Goal: Information Seeking & Learning: Learn about a topic

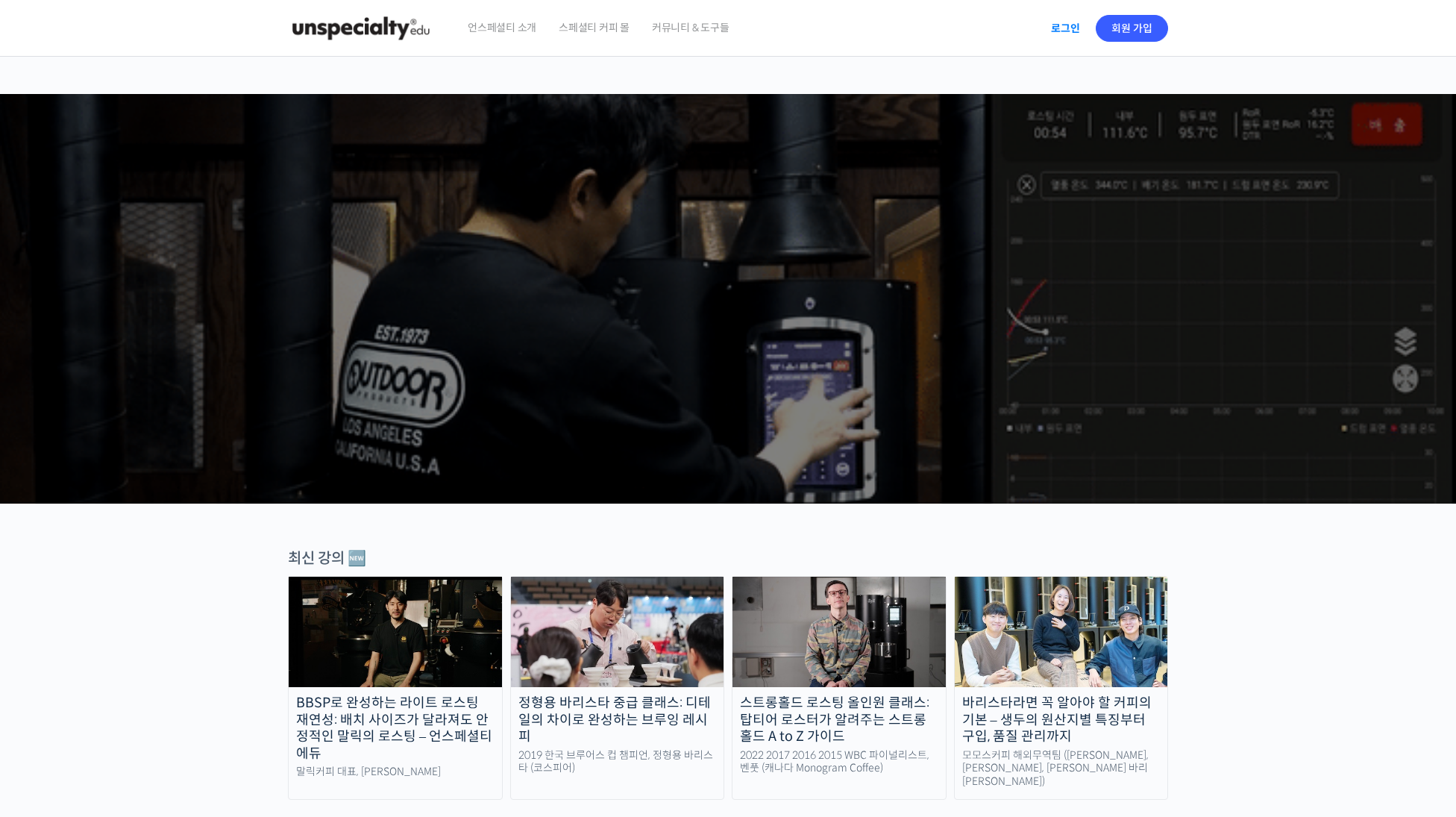
click at [1065, 30] on link "로그인" at bounding box center [1065, 29] width 47 height 34
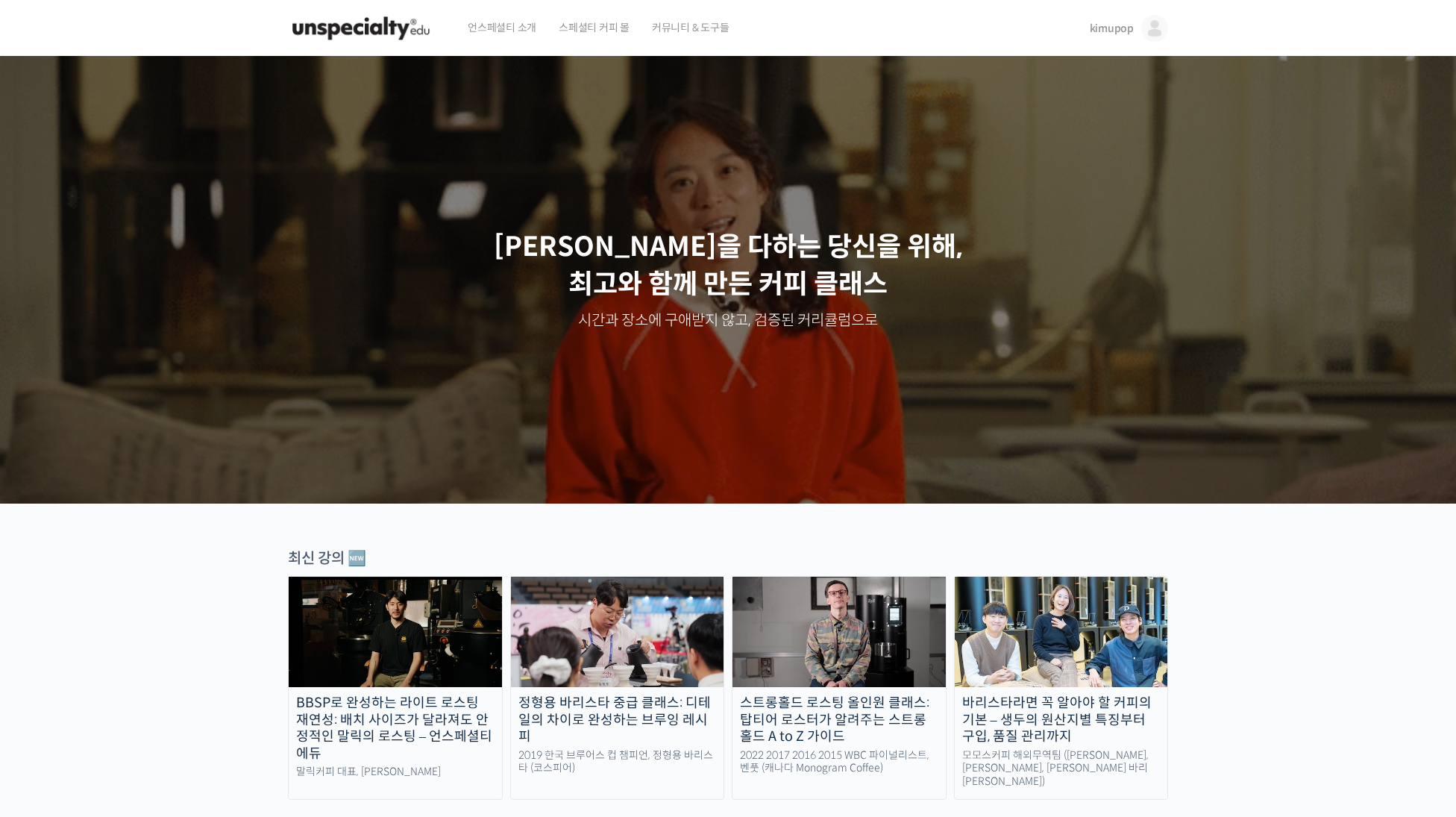
click at [1138, 32] on link "kimupop" at bounding box center [1129, 28] width 78 height 57
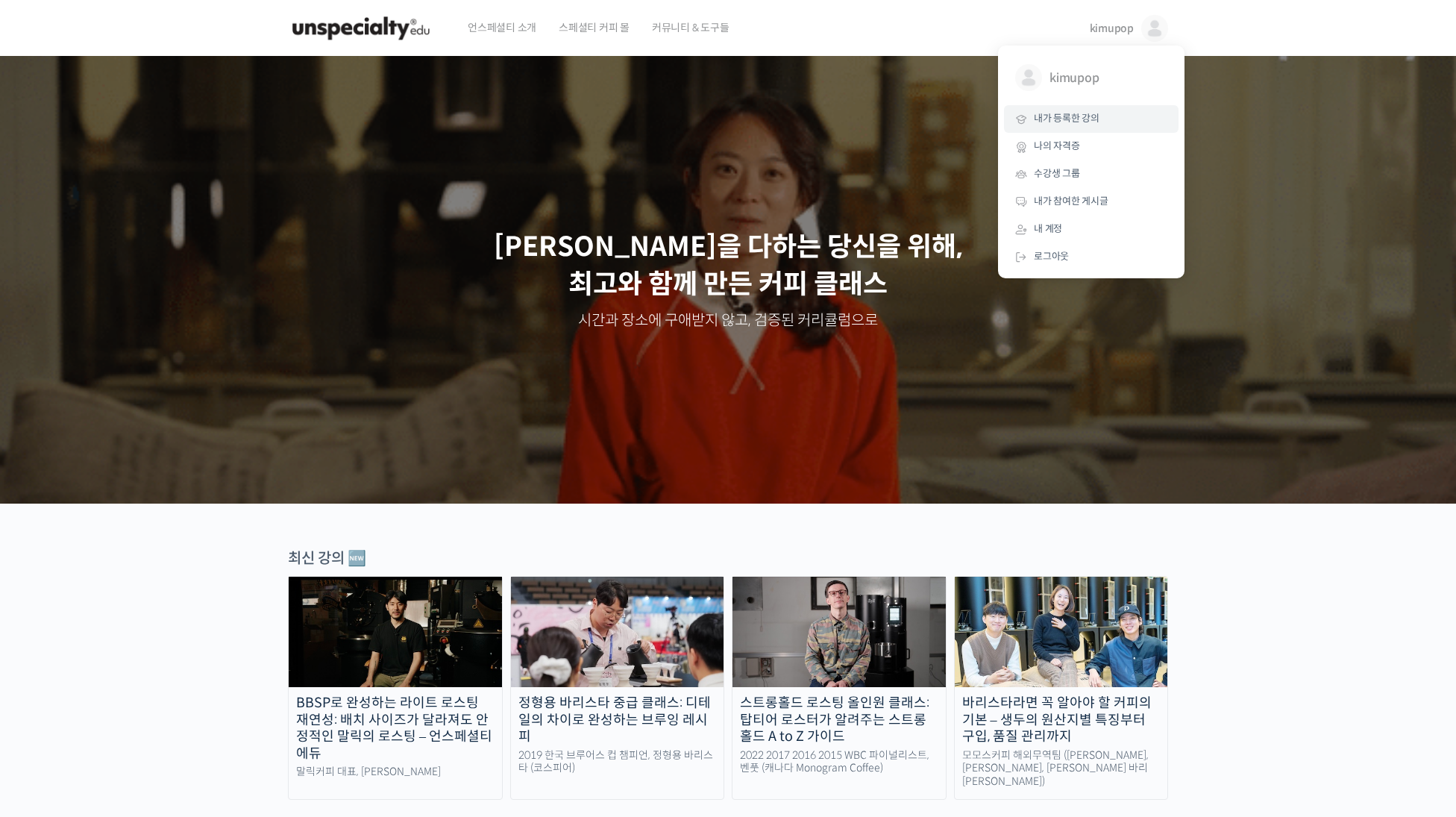
click at [1064, 117] on span "내가 등록한 강의" at bounding box center [1067, 117] width 66 height 12
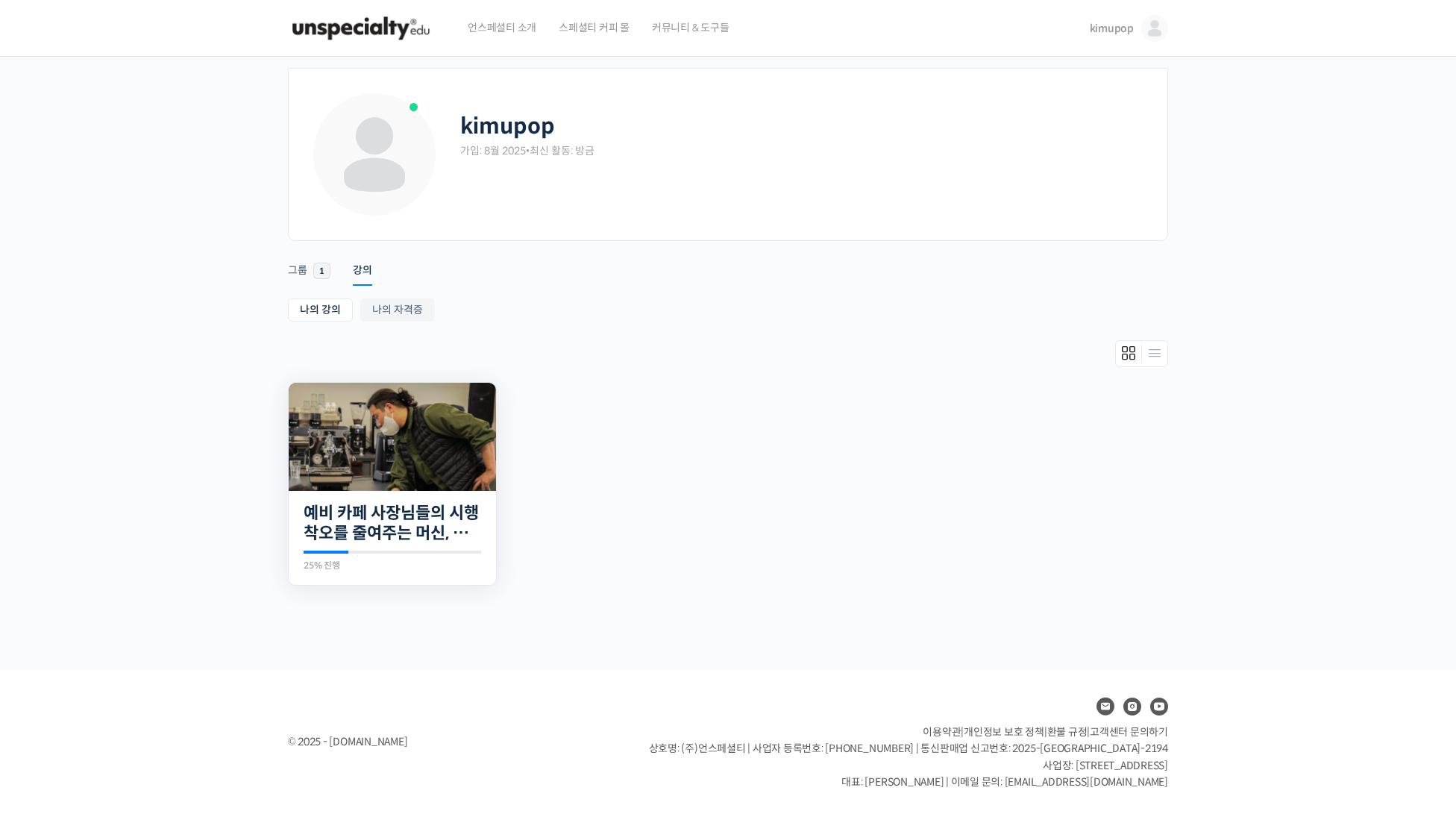
click at [350, 471] on img at bounding box center [392, 437] width 208 height 108
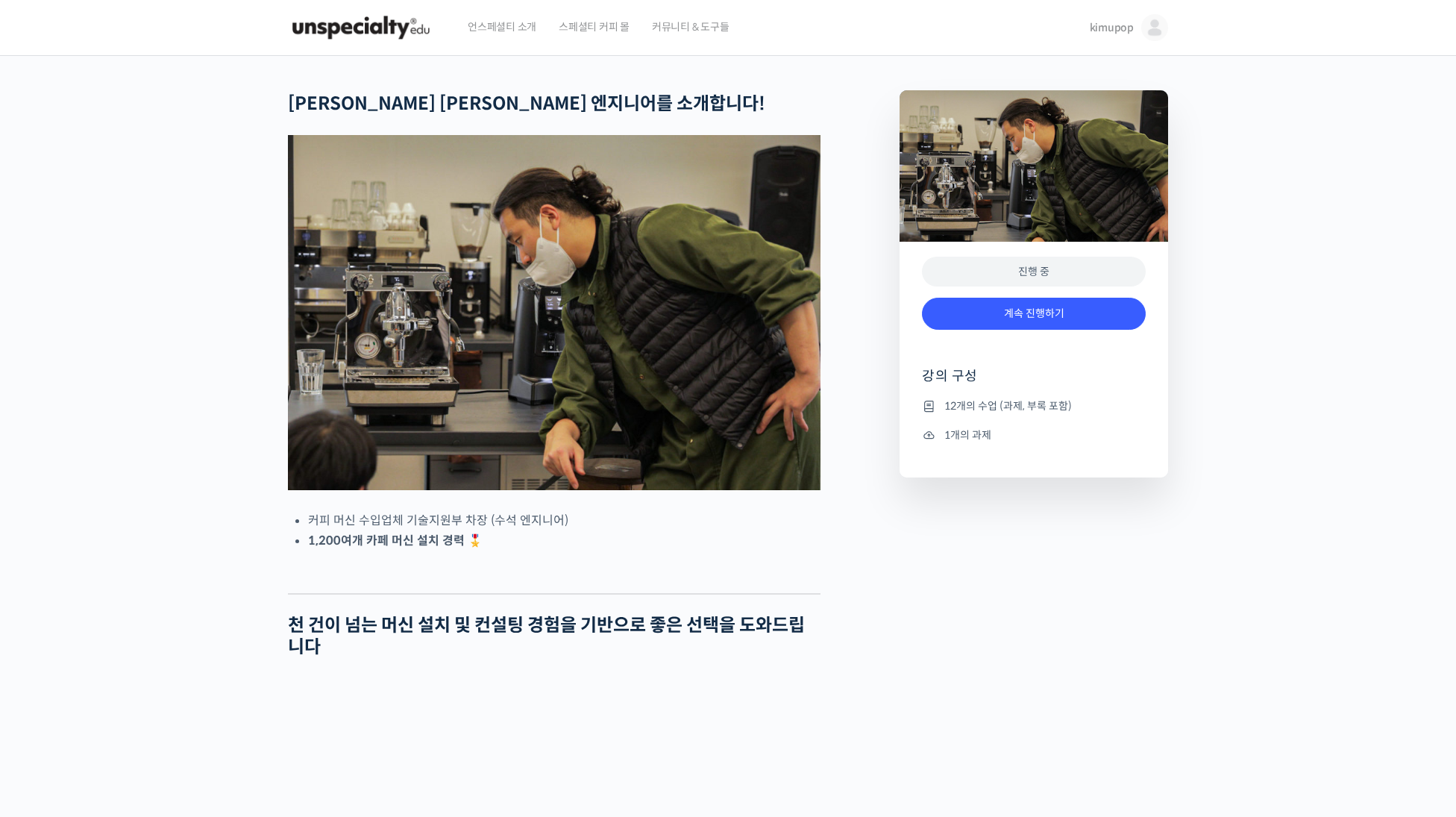
scroll to position [3, 0]
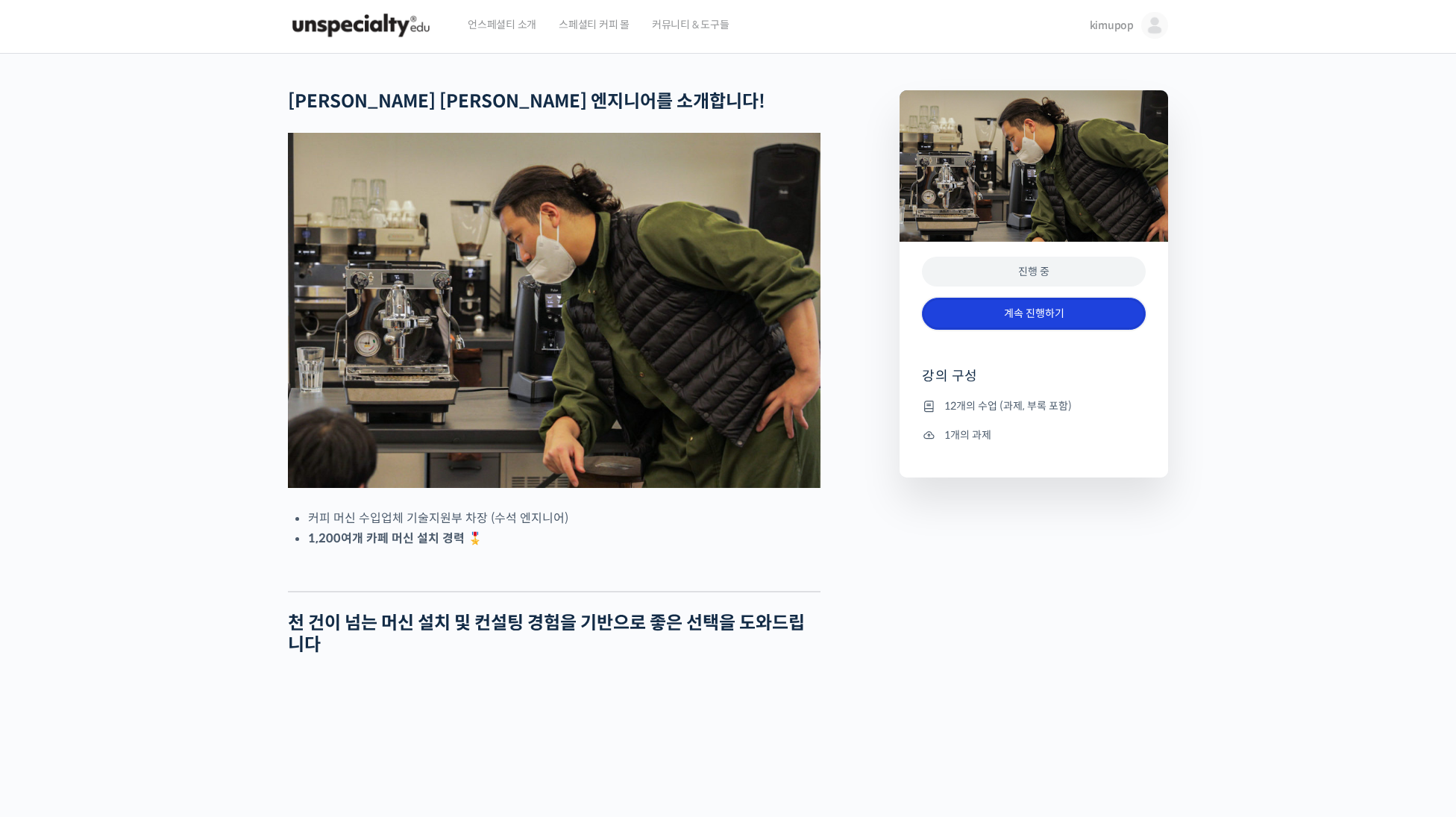
click at [1020, 311] on link "계속 진행하기" at bounding box center [1033, 314] width 224 height 32
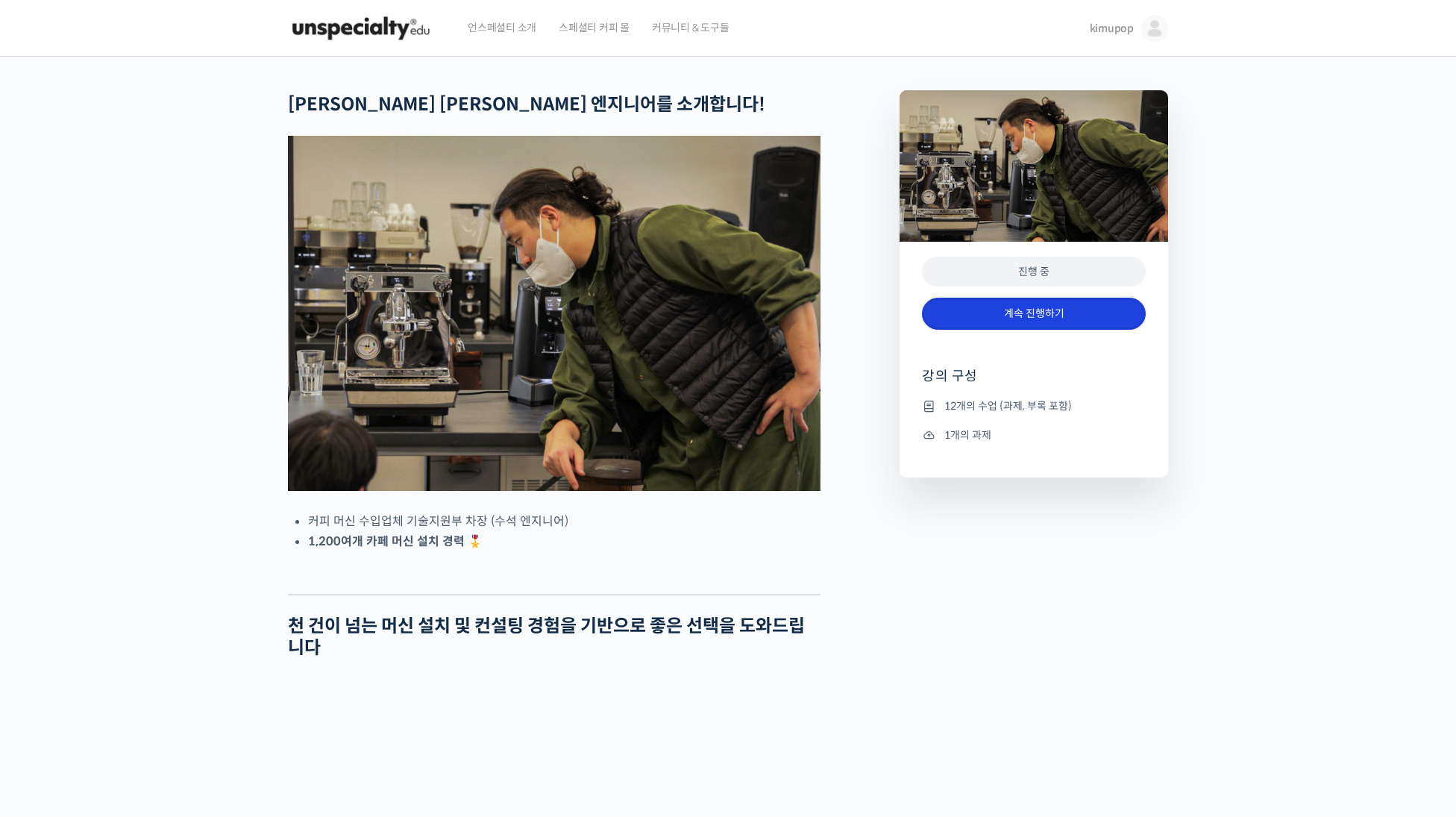
scroll to position [2, 0]
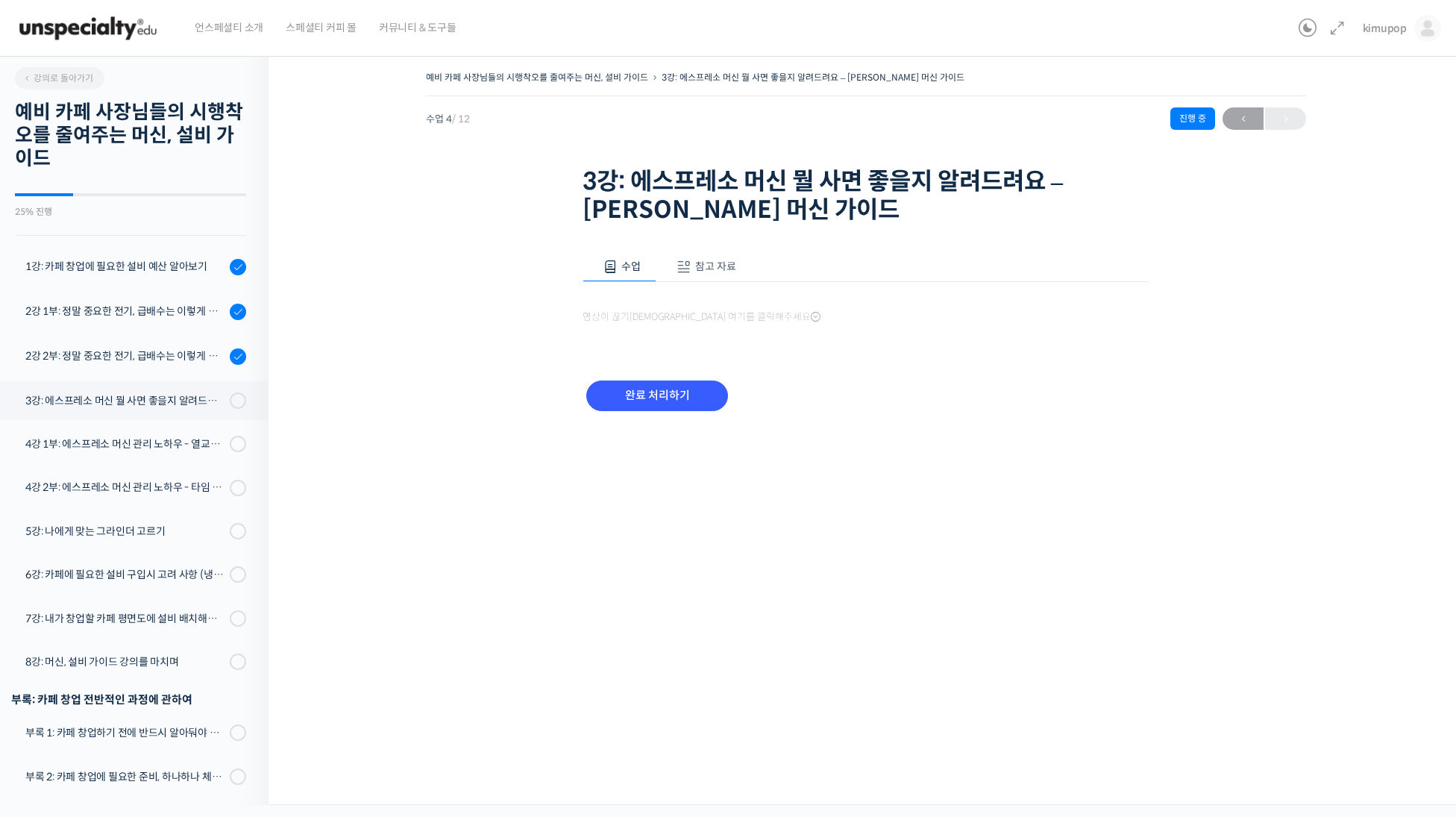
scroll to position [3, 0]
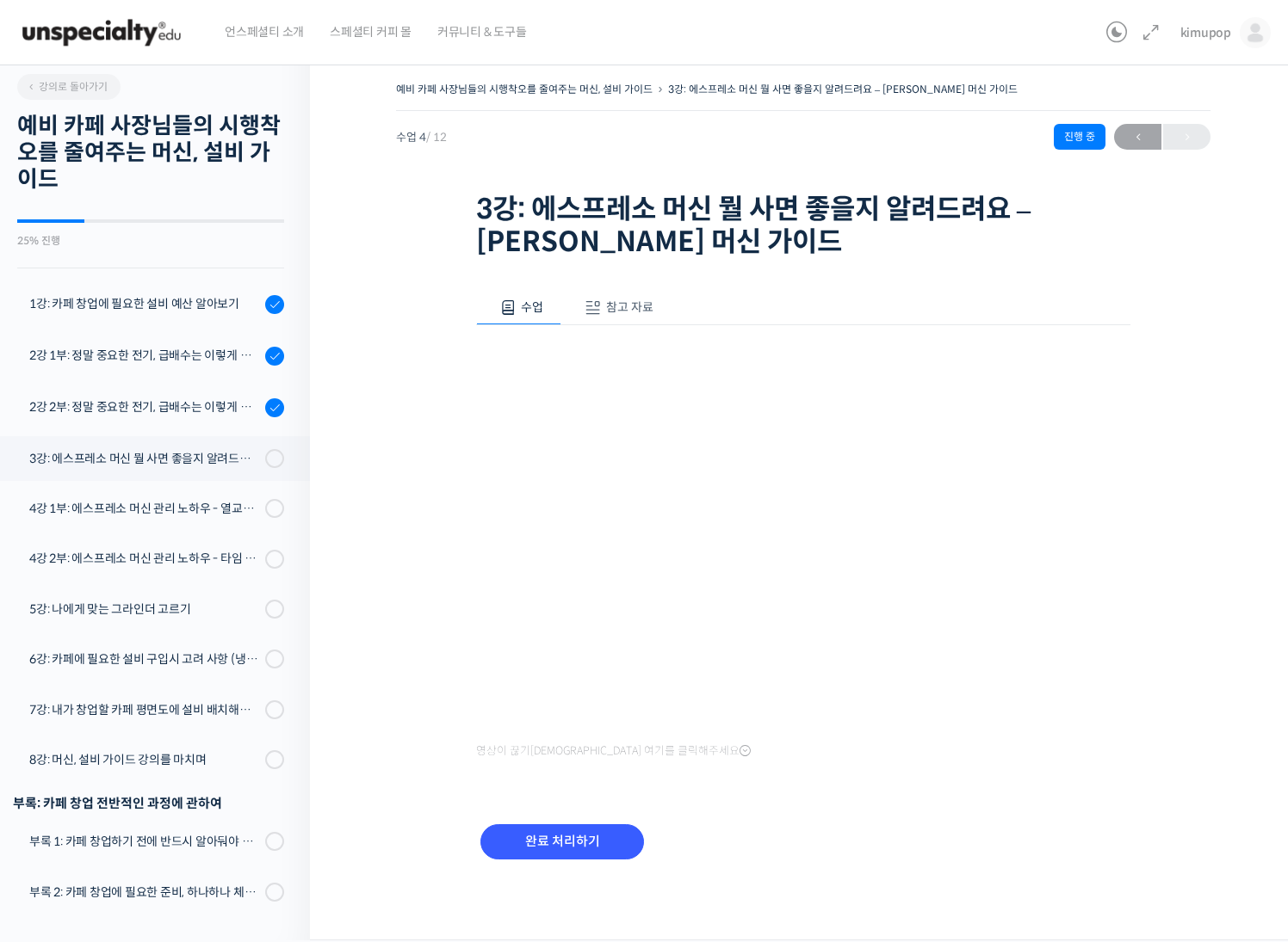
click at [621, 308] on span "참고 자료" at bounding box center [630, 307] width 47 height 15
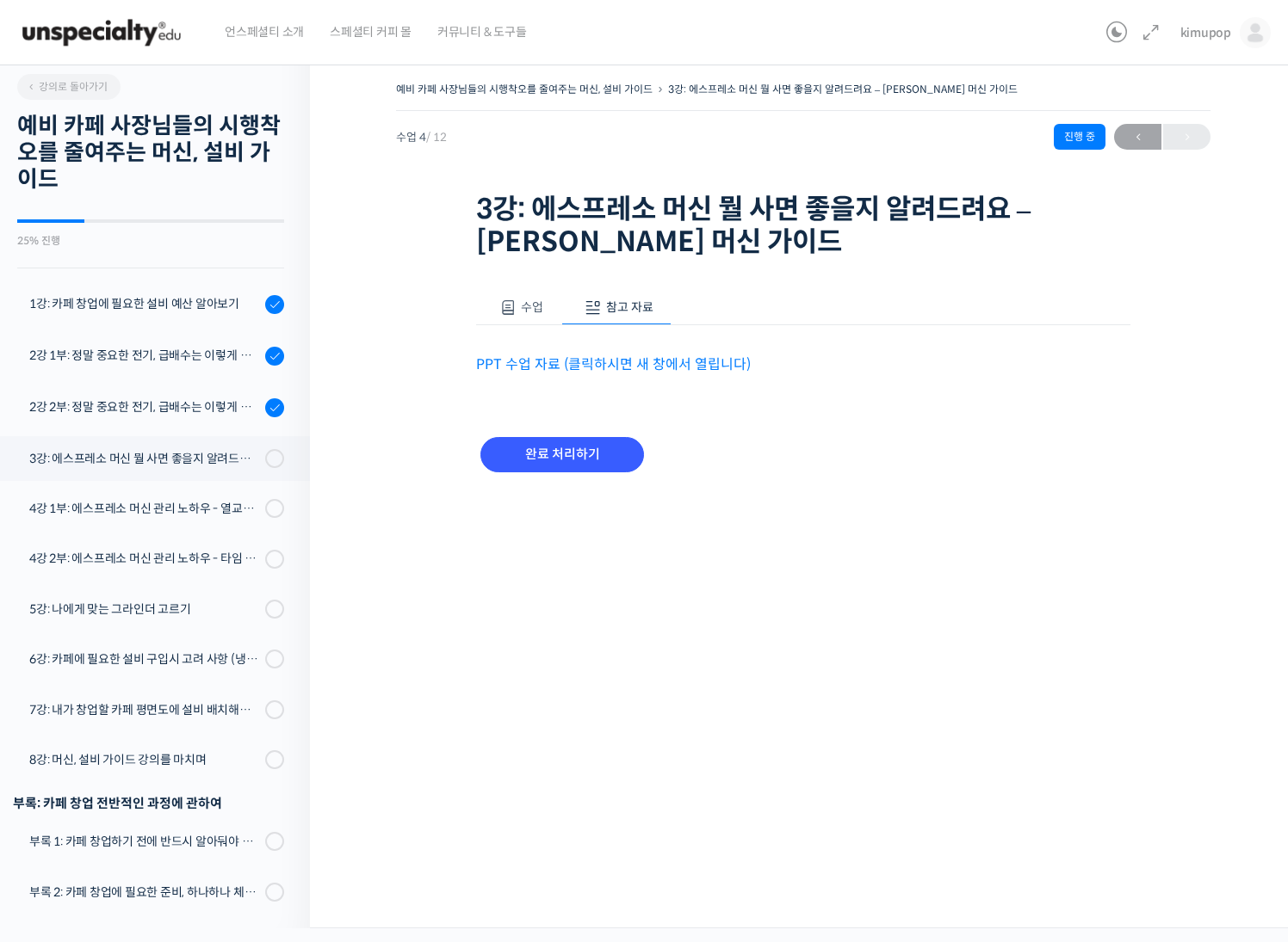
click at [547, 364] on link "PPT 수업 자료 (클릭하시면 새 창에서 열립니다)" at bounding box center [614, 364] width 275 height 18
click at [515, 311] on span at bounding box center [508, 308] width 17 height 17
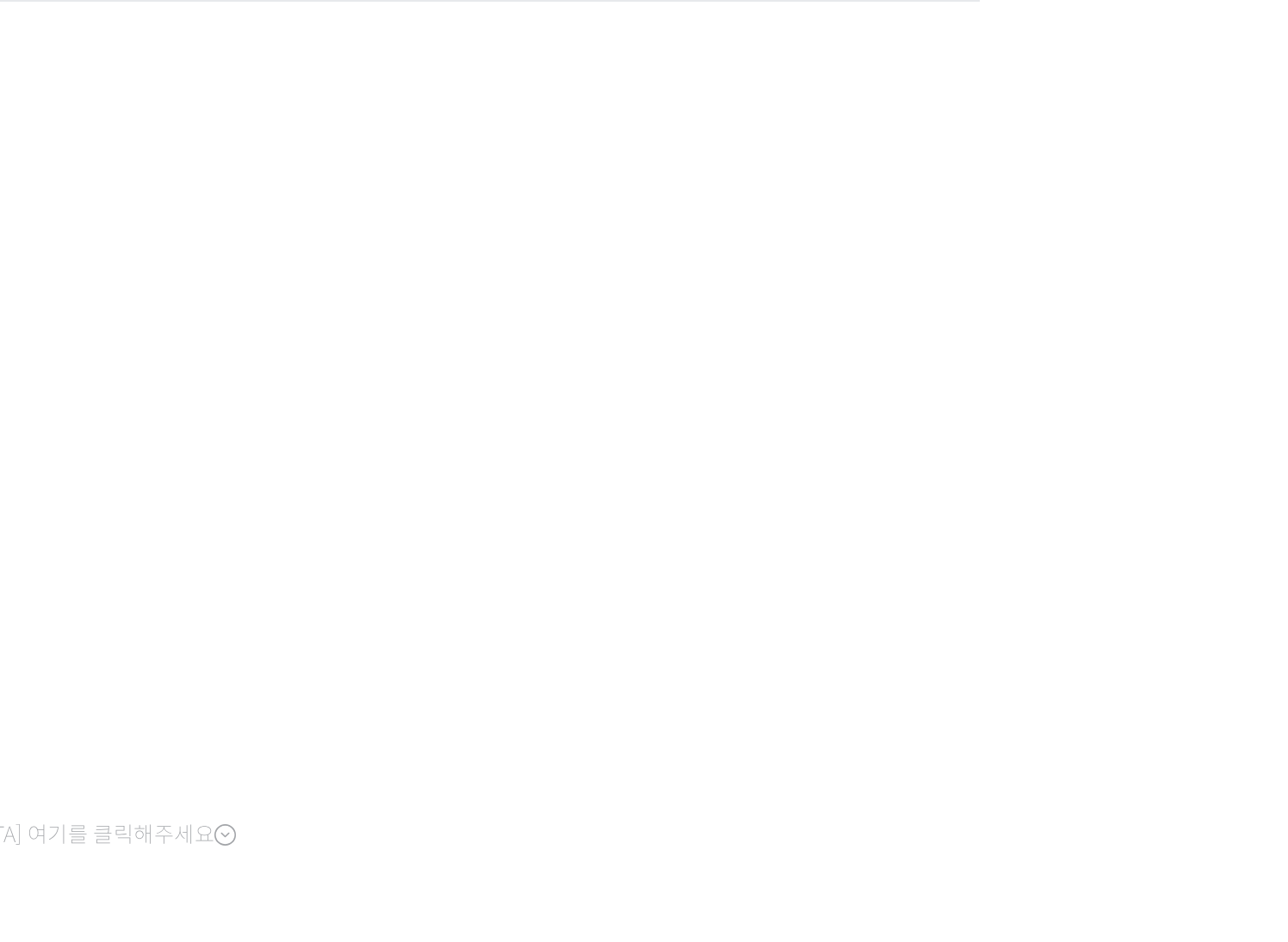
scroll to position [0, 0]
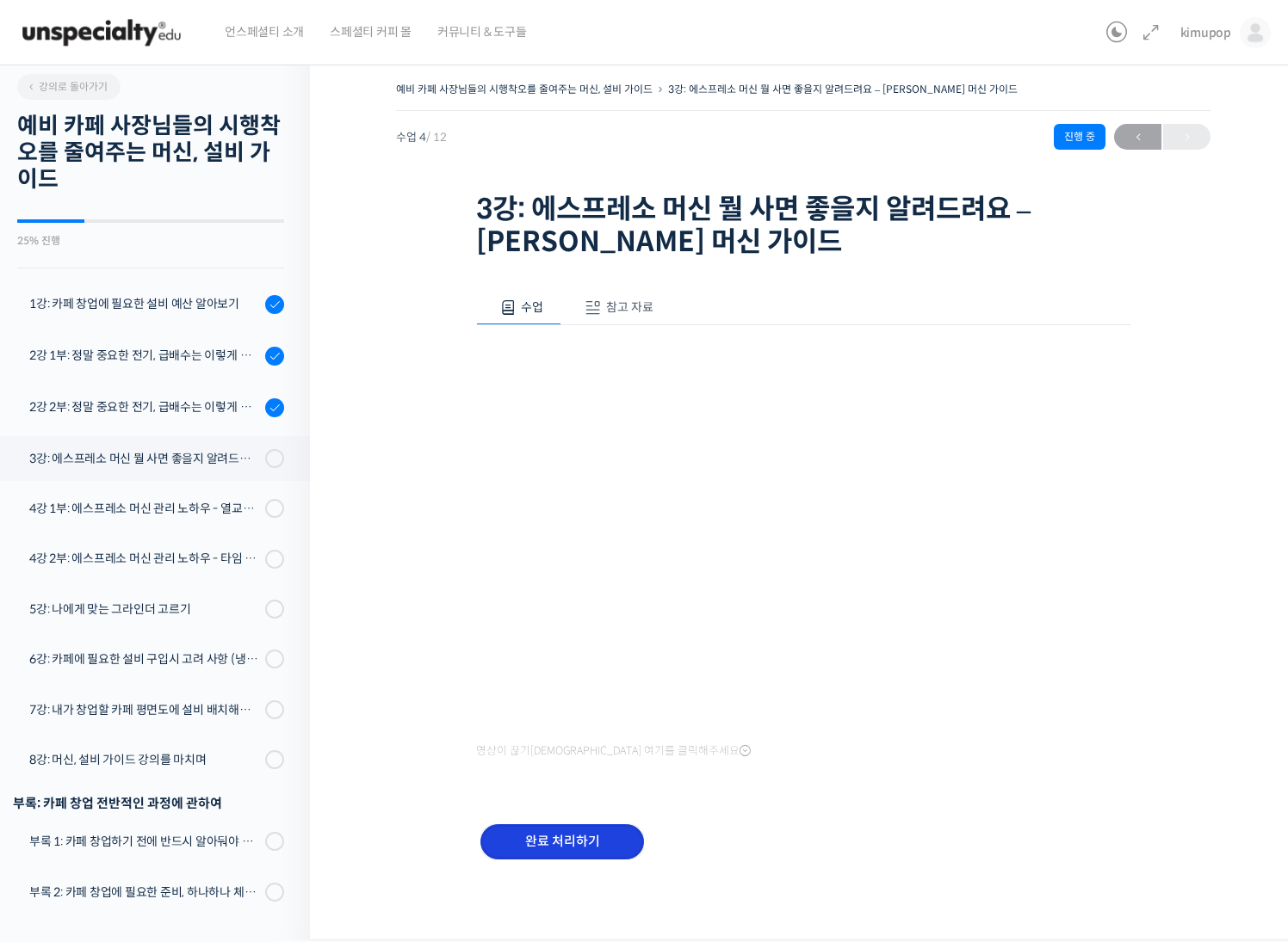
click at [574, 845] on input "완료 처리하기" at bounding box center [562, 842] width 164 height 35
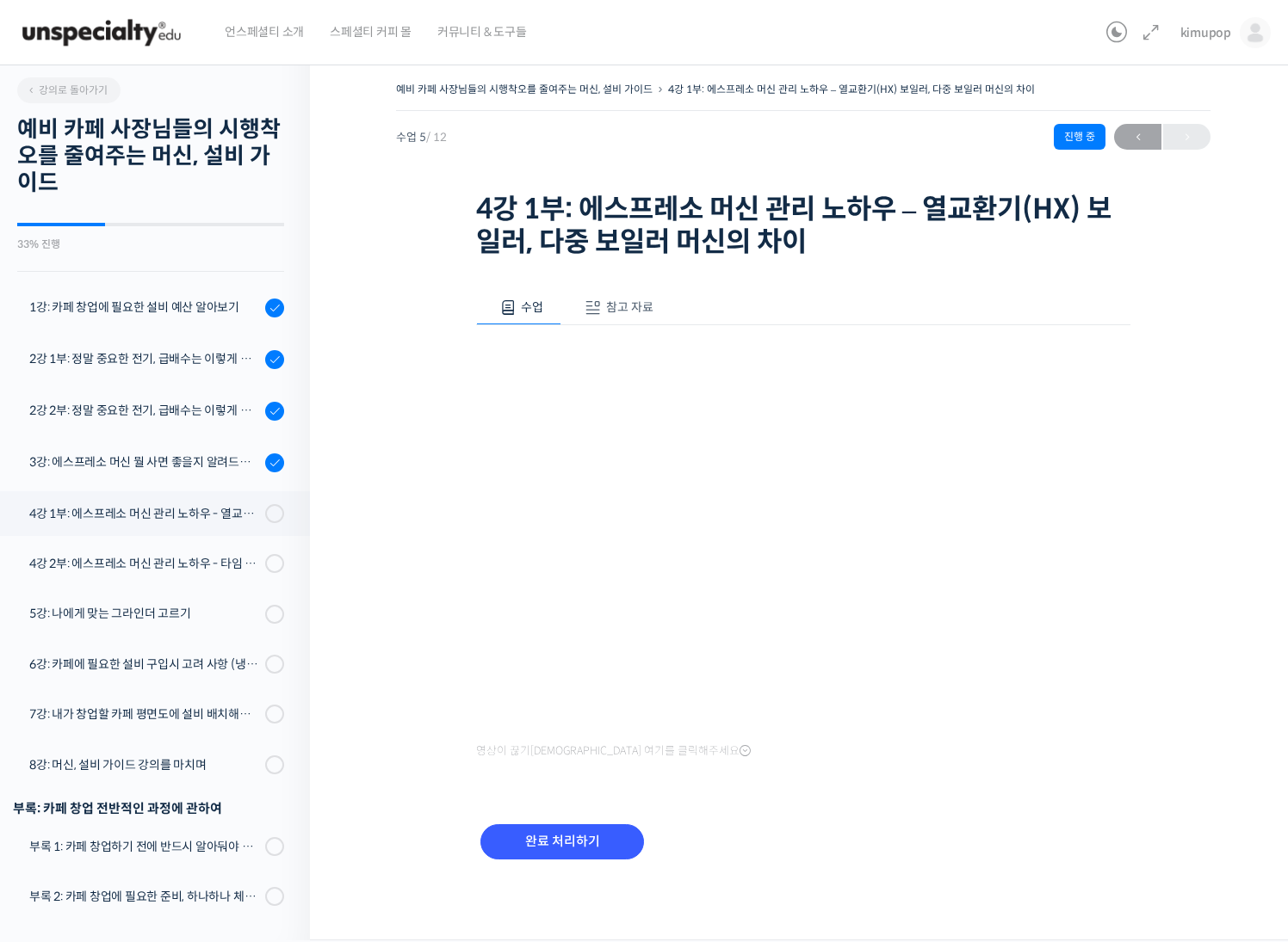
scroll to position [5, 0]
